Goal: Obtain resource: Obtain resource

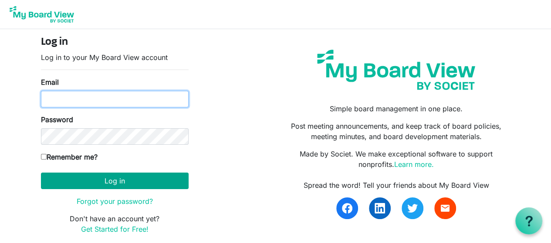
type input "[PERSON_NAME][EMAIL_ADDRESS][PERSON_NAME][DOMAIN_NAME]"
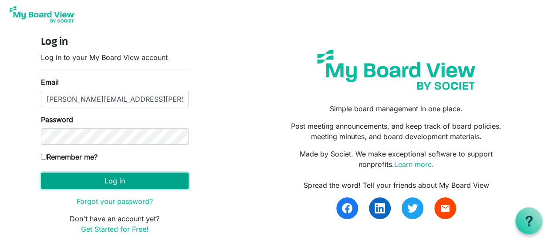
click at [97, 176] on button "Log in" at bounding box center [115, 181] width 148 height 17
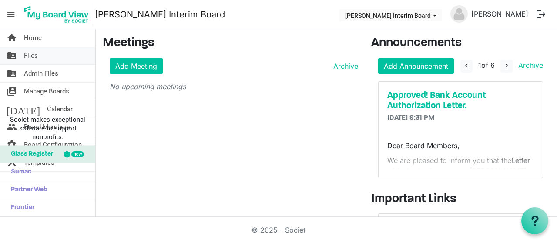
click at [32, 55] on span "Files" at bounding box center [31, 55] width 14 height 17
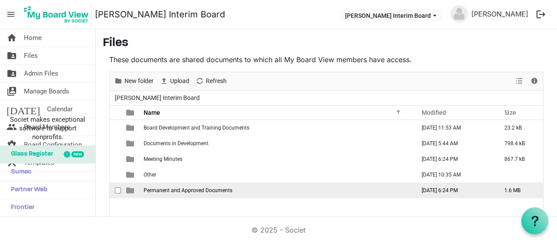
click at [158, 191] on span "Permanent and Approved Documents" at bounding box center [188, 191] width 89 height 6
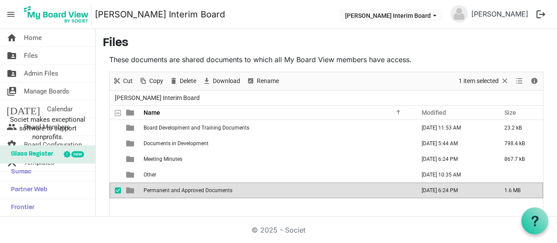
click at [158, 191] on span "Permanent and Approved Documents" at bounding box center [188, 191] width 89 height 6
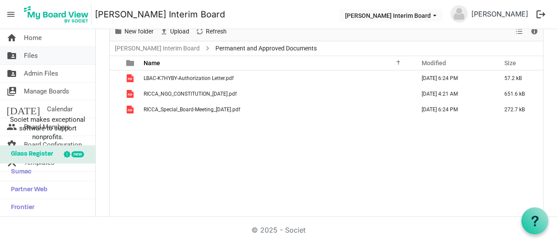
click at [36, 54] on span "Files" at bounding box center [31, 55] width 14 height 17
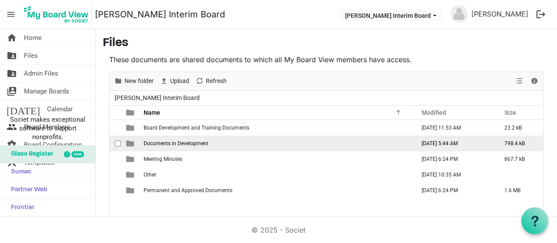
click at [168, 143] on span "Documents in Development" at bounding box center [176, 144] width 65 height 6
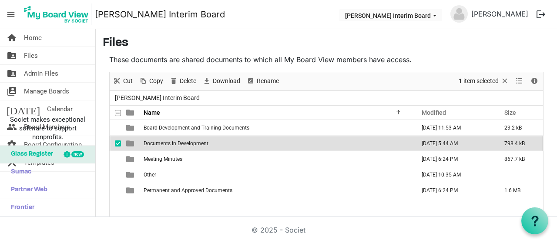
click at [168, 143] on span "Documents in Development" at bounding box center [176, 144] width 65 height 6
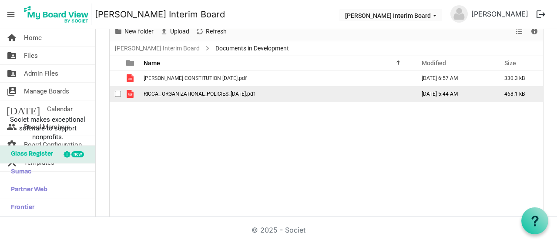
click at [186, 96] on span "RICCA_ ORGANIZATIONAL_POLICIES_29.04.2025.pdf" at bounding box center [199, 94] width 111 height 6
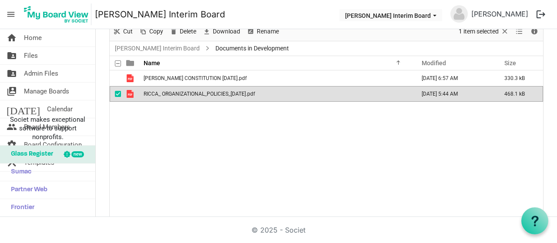
click at [186, 96] on span "RICCA_ ORGANIZATIONAL_POLICIES_29.04.2025.pdf" at bounding box center [199, 94] width 111 height 6
